Goal: Find specific page/section: Find specific page/section

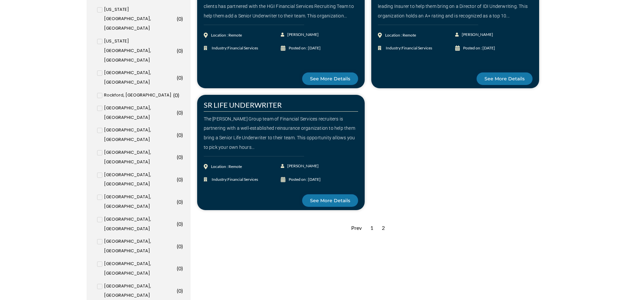
scroll to position [495, 0]
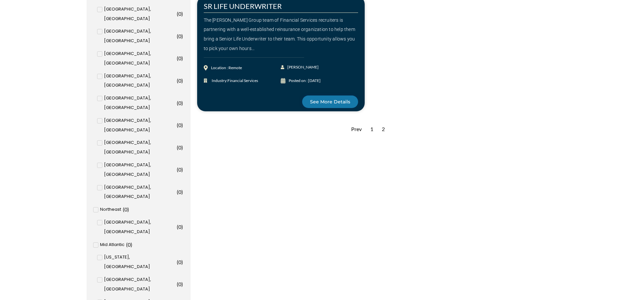
click at [372, 130] on div "1" at bounding box center [372, 129] width 10 height 16
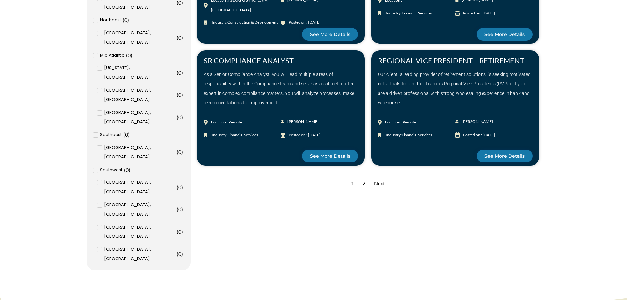
scroll to position [691, 0]
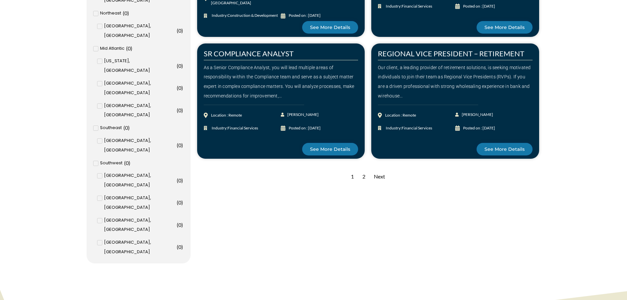
click at [377, 176] on div "Next" at bounding box center [380, 176] width 18 height 16
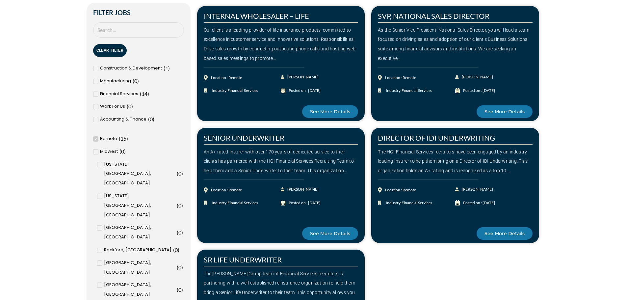
scroll to position [230, 0]
